Goal: Information Seeking & Learning: Learn about a topic

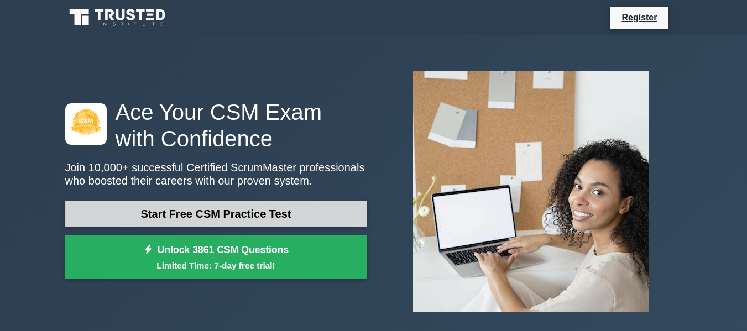
click at [209, 201] on link "Start Free CSM Practice Test" at bounding box center [216, 214] width 302 height 27
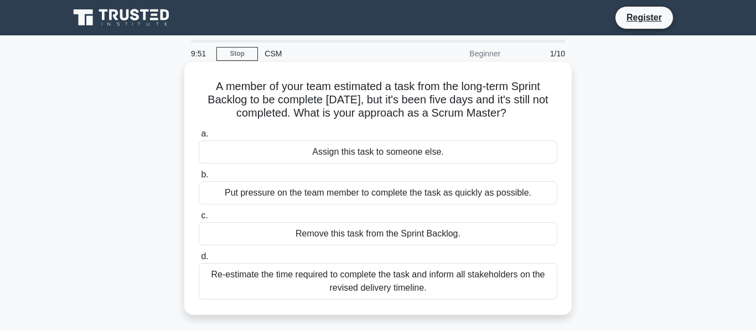
click at [337, 274] on div "Re-estimate the time required to complete the task and inform all stakeholders …" at bounding box center [378, 281] width 359 height 37
click at [199, 261] on input "d. Re-estimate the time required to complete the task and inform all stakeholde…" at bounding box center [199, 256] width 0 height 7
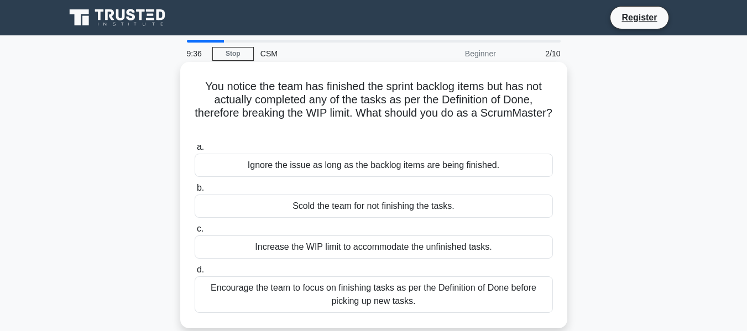
click at [315, 287] on div "Encourage the team to focus on finishing tasks as per the Definition of Done be…" at bounding box center [374, 295] width 359 height 37
click at [195, 274] on input "d. Encourage the team to focus on finishing tasks as per the Definition of Done…" at bounding box center [195, 270] width 0 height 7
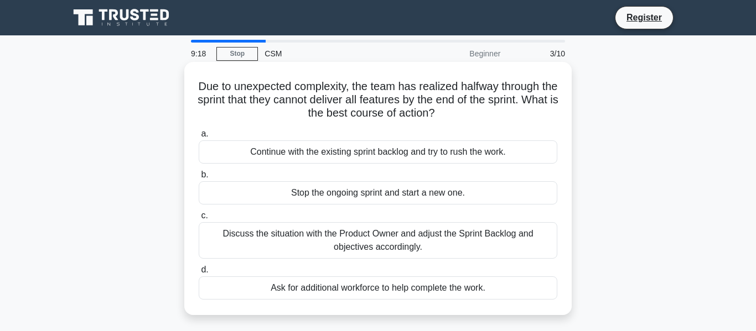
click at [295, 238] on div "Discuss the situation with the Product Owner and adjust the Sprint Backlog and …" at bounding box center [378, 240] width 359 height 37
click at [199, 220] on input "c. Discuss the situation with the Product Owner and adjust the Sprint Backlog a…" at bounding box center [199, 215] width 0 height 7
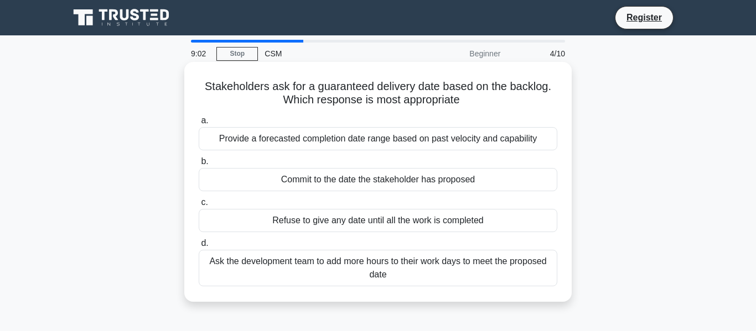
click at [334, 139] on div "Provide a forecasted completion date range based on past velocity and capability" at bounding box center [378, 138] width 359 height 23
click at [199, 124] on input "a. Provide a forecasted completion date range based on past velocity and capabi…" at bounding box center [199, 120] width 0 height 7
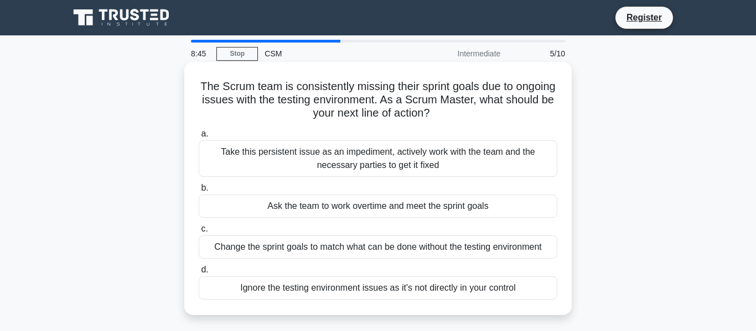
click at [324, 153] on div "Take this persistent issue as an impediment, actively work with the team and th…" at bounding box center [378, 159] width 359 height 37
click at [199, 138] on input "a. Take this persistent issue as an impediment, actively work with the team and…" at bounding box center [199, 134] width 0 height 7
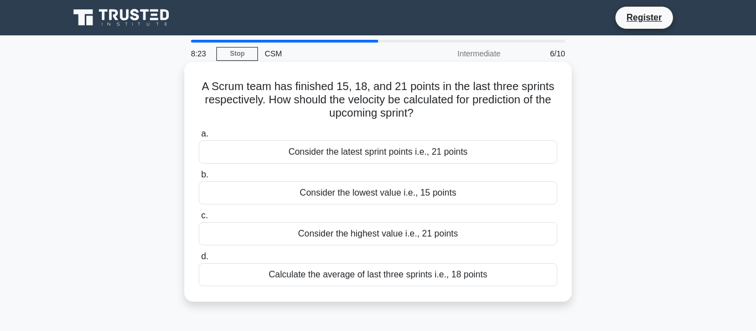
click at [312, 267] on div "Calculate the average of last three sprints i.e., 18 points" at bounding box center [378, 274] width 359 height 23
click at [199, 261] on input "d. Calculate the average of last three sprints i.e., 18 points" at bounding box center [199, 256] width 0 height 7
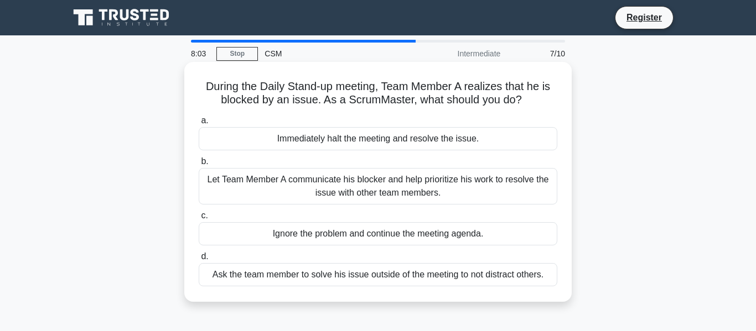
click at [393, 180] on div "Let Team Member A communicate his blocker and help prioritize his work to resol…" at bounding box center [378, 186] width 359 height 37
click at [199, 165] on input "b. Let Team Member A communicate his blocker and help prioritize his work to re…" at bounding box center [199, 161] width 0 height 7
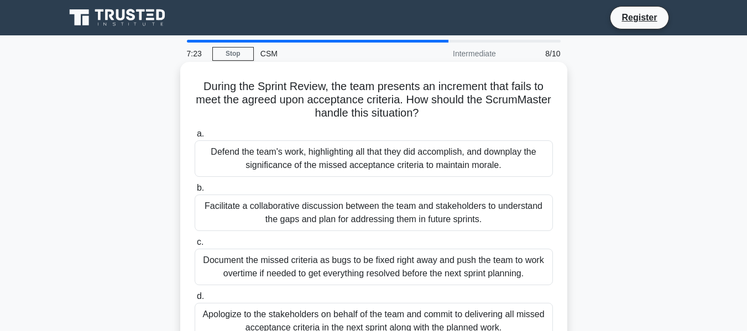
click at [361, 210] on div "Facilitate a collaborative discussion between the team and stakeholders to unde…" at bounding box center [374, 213] width 359 height 37
click at [195, 192] on input "b. Facilitate a collaborative discussion between the team and stakeholders to u…" at bounding box center [195, 188] width 0 height 7
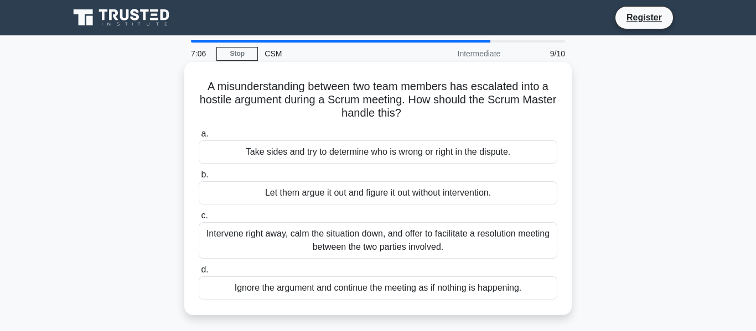
click at [354, 235] on div "Intervene right away, calm the situation down, and offer to facilitate a resolu…" at bounding box center [378, 240] width 359 height 37
click at [199, 220] on input "c. Intervene right away, calm the situation down, and offer to facilitate a res…" at bounding box center [199, 215] width 0 height 7
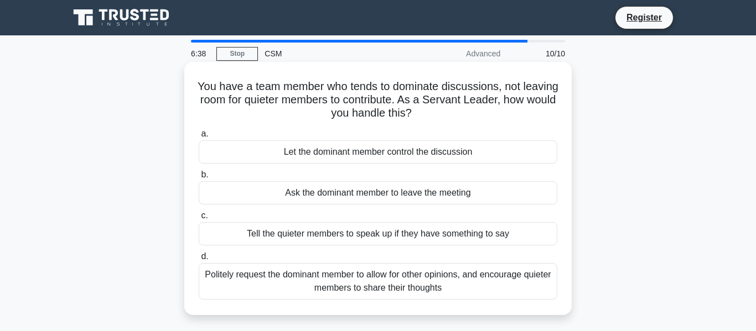
click at [358, 281] on div "Politely request the dominant member to allow for other opinions, and encourage…" at bounding box center [378, 281] width 359 height 37
click at [199, 261] on input "d. Politely request the dominant member to allow for other opinions, and encour…" at bounding box center [199, 256] width 0 height 7
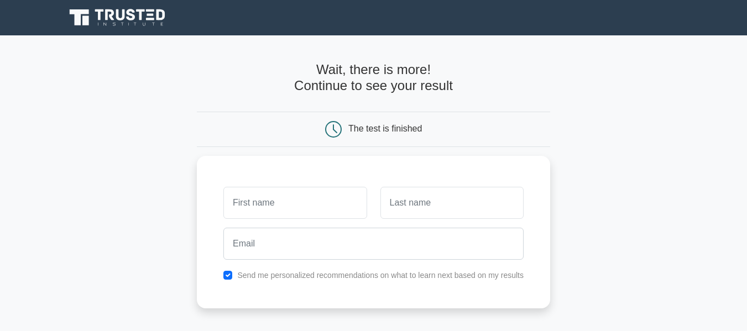
click at [174, 245] on main "Wait, there is more! Continue to see your result The test is finished and the" at bounding box center [373, 234] width 747 height 398
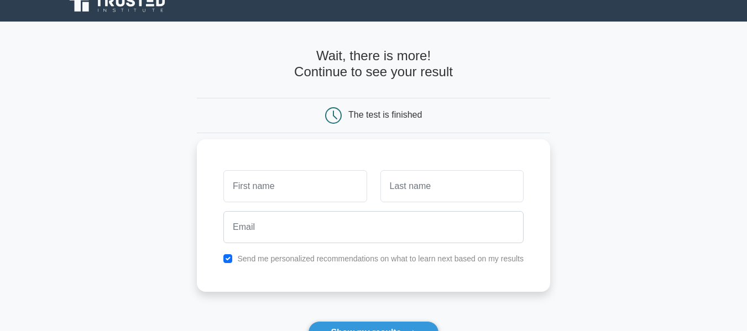
scroll to position [55, 0]
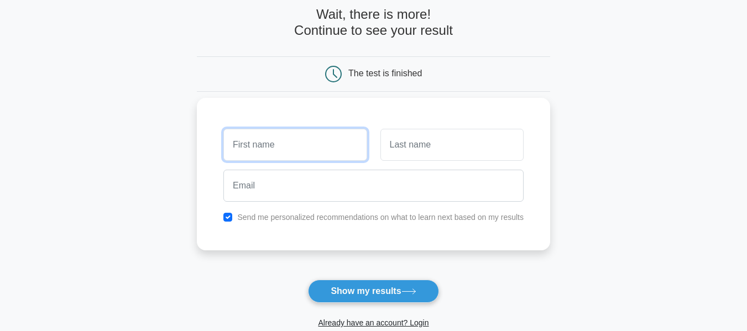
click at [295, 136] on input "text" at bounding box center [295, 145] width 143 height 32
type input "Amanjyot"
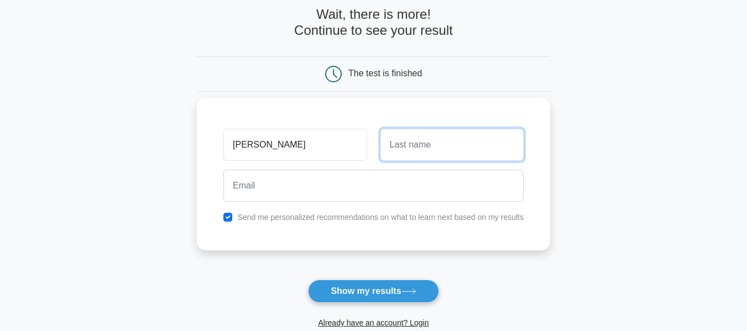
click at [416, 140] on input "text" at bounding box center [452, 145] width 143 height 32
type input "Singh"
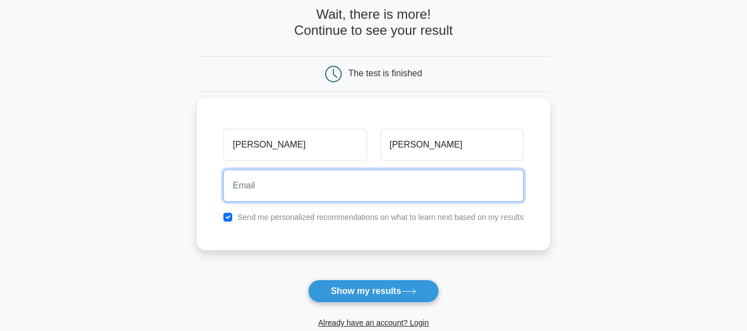
click at [401, 181] on input "email" at bounding box center [374, 186] width 300 height 32
type input "amanjyotsingh1980@gmail.com"
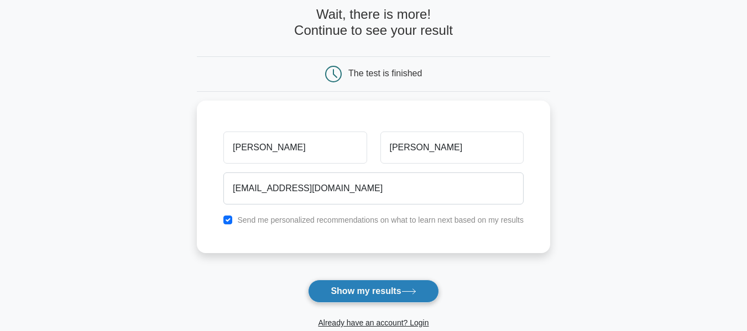
click at [352, 280] on button "Show my results" at bounding box center [373, 291] width 131 height 23
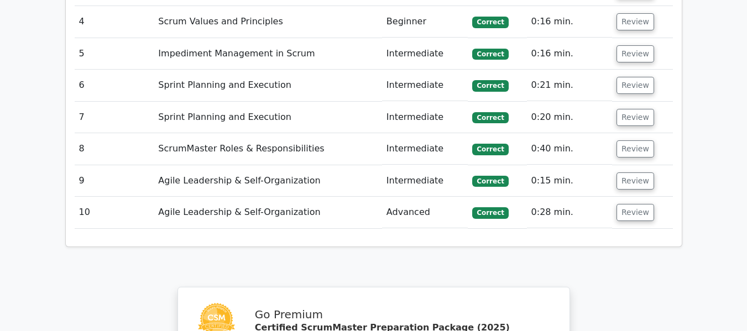
scroll to position [1638, 0]
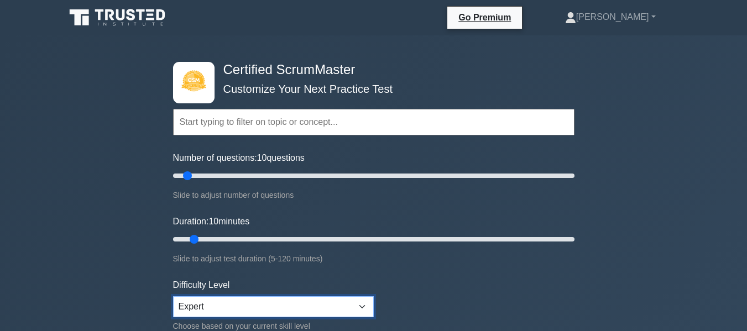
click at [263, 299] on select "Beginner Intermediate Expert" at bounding box center [273, 307] width 201 height 21
click at [263, 297] on select "Beginner Intermediate Expert" at bounding box center [273, 307] width 201 height 21
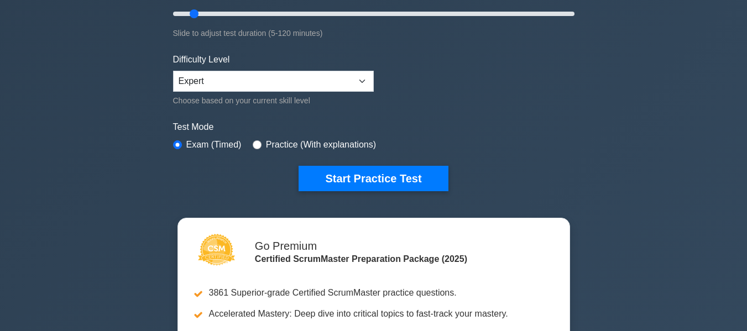
scroll to position [332, 0]
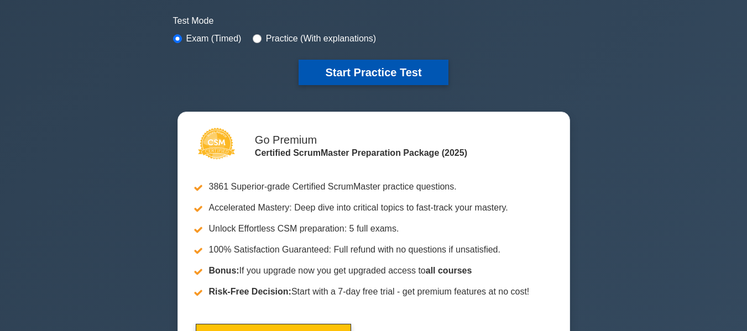
click at [424, 66] on button "Start Practice Test" at bounding box center [373, 72] width 149 height 25
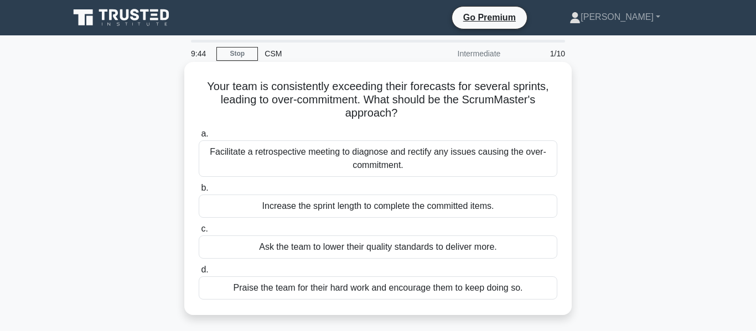
click at [368, 158] on div "Facilitate a retrospective meeting to diagnose and rectify any issues causing t…" at bounding box center [378, 159] width 359 height 37
click at [199, 138] on input "a. Facilitate a retrospective meeting to diagnose and rectify any issues causin…" at bounding box center [199, 134] width 0 height 7
